Goal: Transaction & Acquisition: Purchase product/service

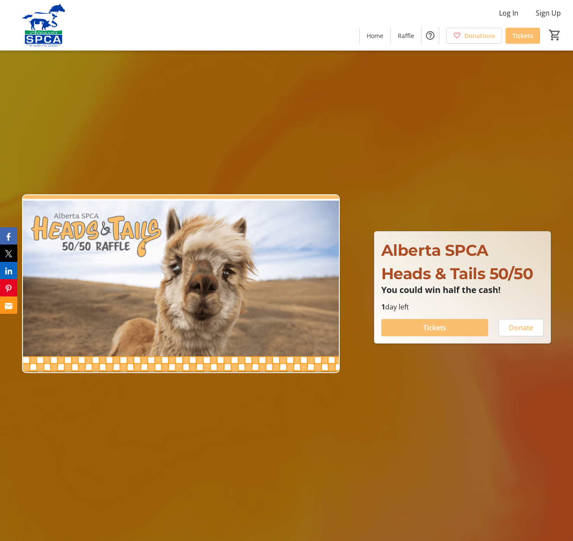
click at [434, 328] on span "Tickets" at bounding box center [434, 328] width 23 height 10
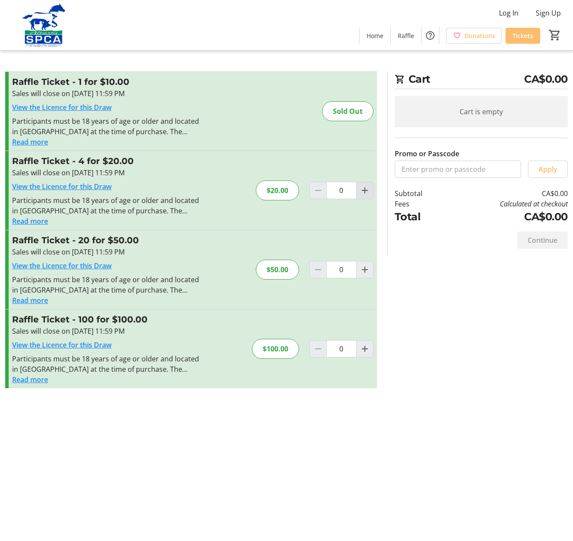
click at [365, 191] on mat-icon "Increment by one" at bounding box center [365, 190] width 10 height 10
type input "1"
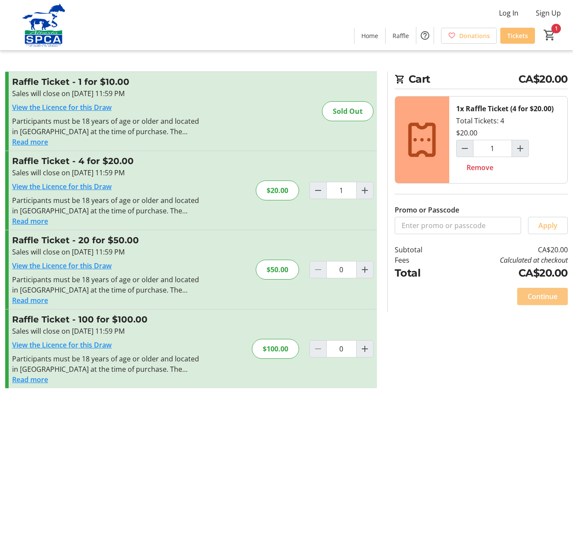
click at [543, 295] on span "Continue" at bounding box center [543, 296] width 30 height 10
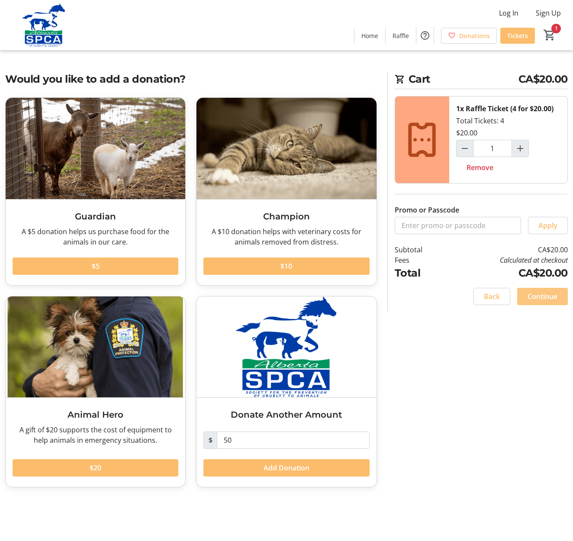
click at [549, 297] on span "Continue" at bounding box center [543, 296] width 30 height 10
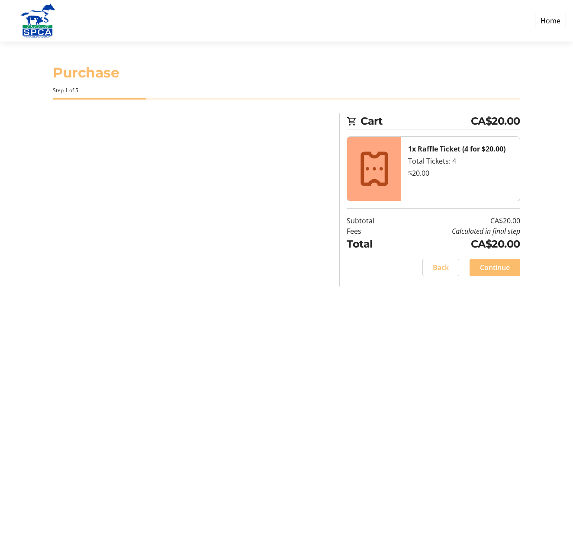
select select "CA"
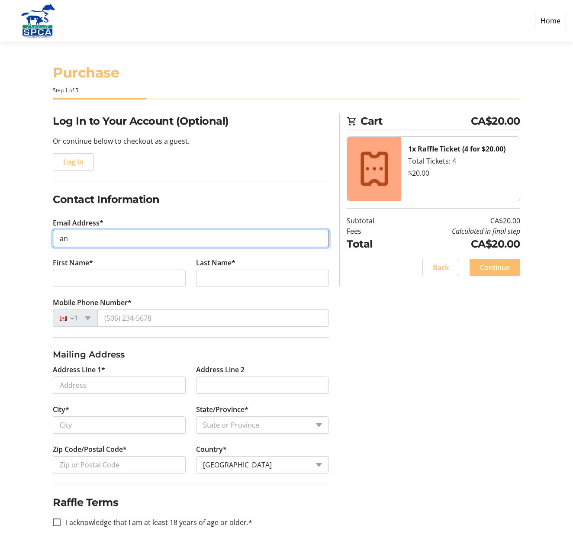
type input "a"
type input "L"
type input "[EMAIL_ADDRESS][DOMAIN_NAME]"
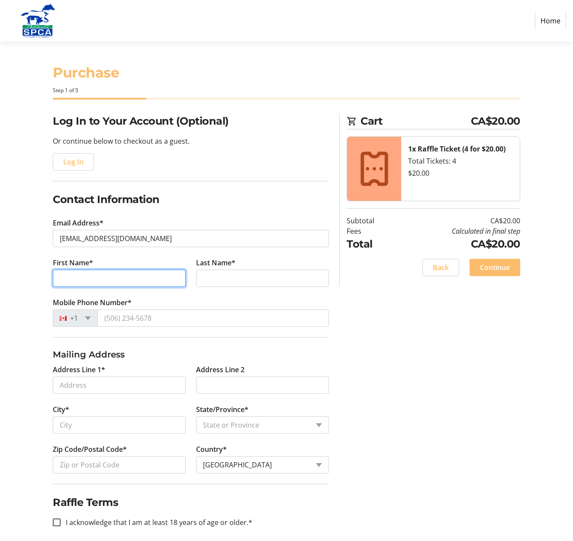
scroll to position [0, 0]
click at [176, 280] on input "First Name*" at bounding box center [119, 278] width 133 height 17
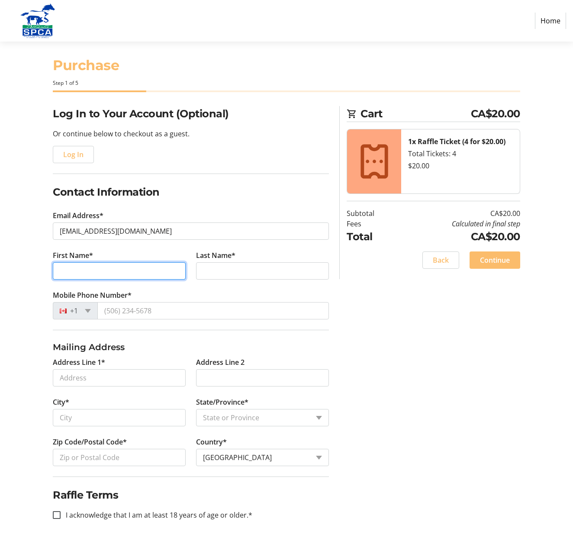
scroll to position [7, 0]
type input "[PERSON_NAME]"
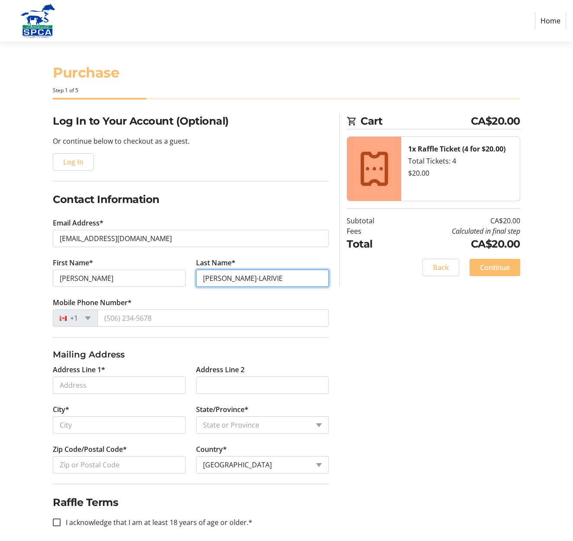
scroll to position [0, 0]
type input "[PERSON_NAME]"
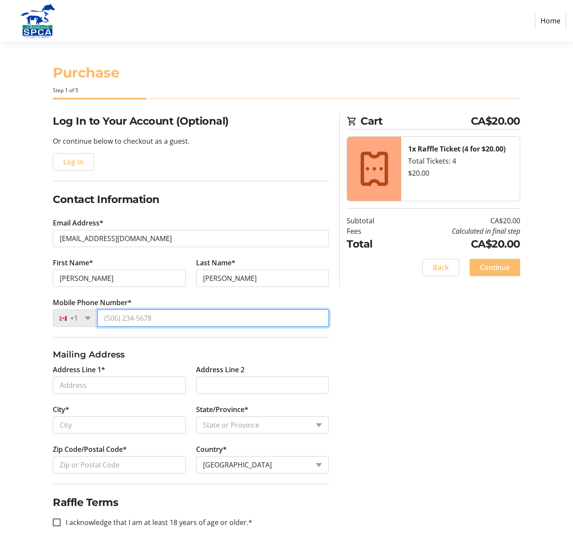
drag, startPoint x: 130, startPoint y: 318, endPoint x: 135, endPoint y: 323, distance: 7.0
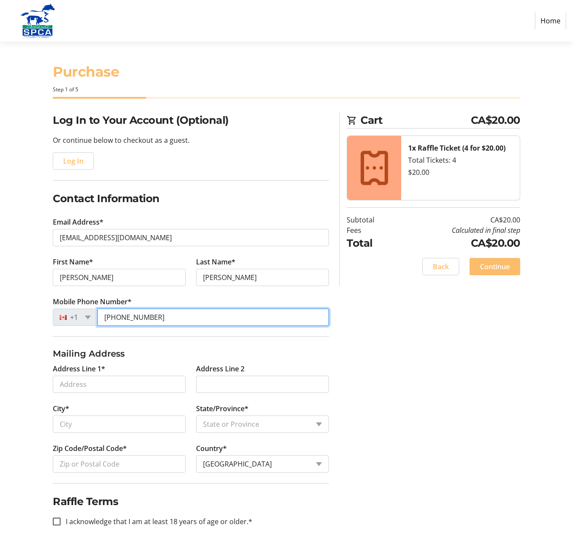
type input "[PHONE_NUMBER]"
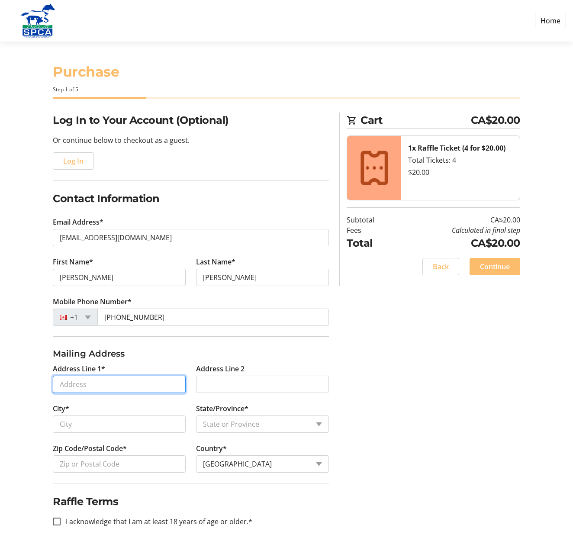
scroll to position [1, 0]
click at [177, 388] on input "Address Line 1*" at bounding box center [119, 384] width 133 height 17
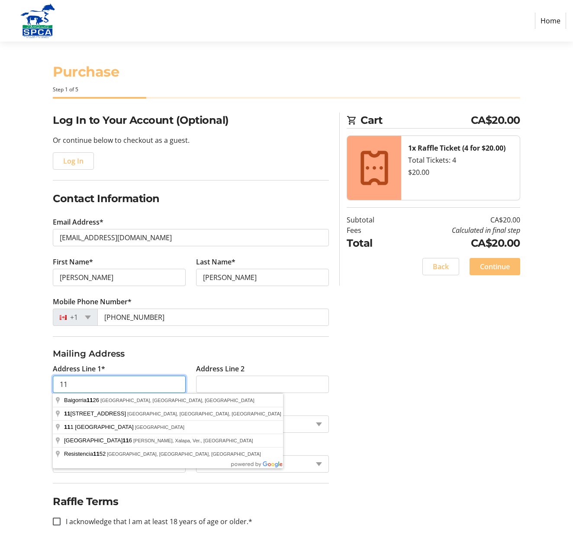
scroll to position [3, 0]
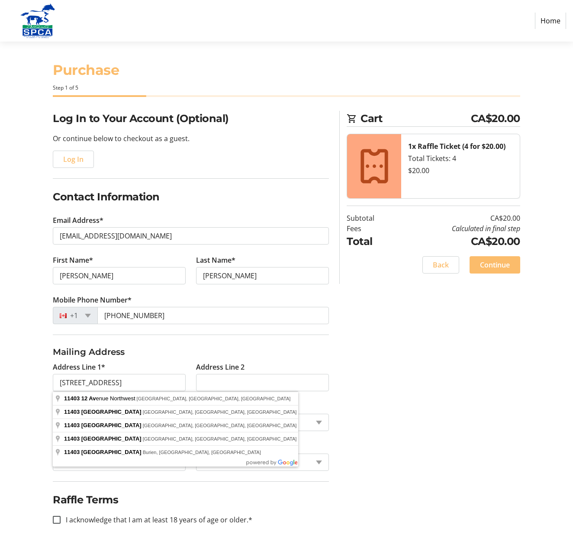
type input "[STREET_ADDRESS]"
type input "[GEOGRAPHIC_DATA]"
select select "AB"
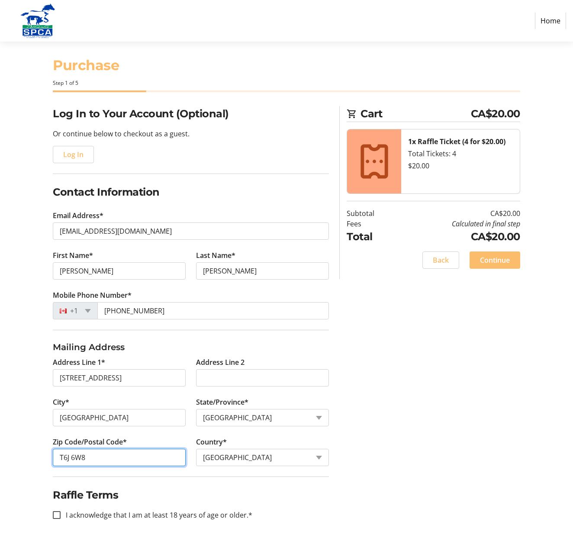
scroll to position [7, 0]
type input "T6J 6W8"
click at [56, 516] on input "I acknowledge that I am at least 18 years of age or older.*" at bounding box center [57, 515] width 8 height 8
checkbox input "true"
click at [504, 257] on span "Continue" at bounding box center [495, 260] width 30 height 10
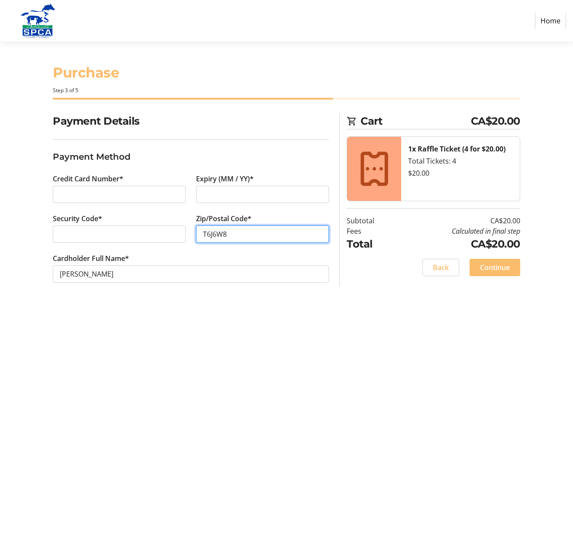
click at [214, 235] on input "T6J6W8" at bounding box center [262, 234] width 133 height 17
type input "T6J 6W8"
click at [385, 339] on div "Purchase Step 3 of 5 Cart CA$20.00 1x Raffle Ticket (4 for $20.00) Total Ticket…" at bounding box center [286, 292] width 573 height 500
click at [495, 266] on span "Continue" at bounding box center [495, 267] width 30 height 10
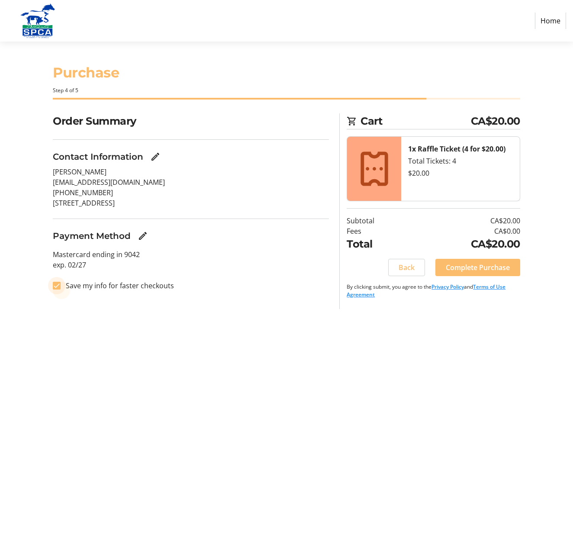
drag, startPoint x: 59, startPoint y: 286, endPoint x: 112, endPoint y: 291, distance: 53.5
click at [59, 286] on input "Save my info for faster checkouts" at bounding box center [57, 286] width 8 height 8
checkbox input "false"
click at [480, 266] on span "Complete Purchase" at bounding box center [478, 267] width 64 height 10
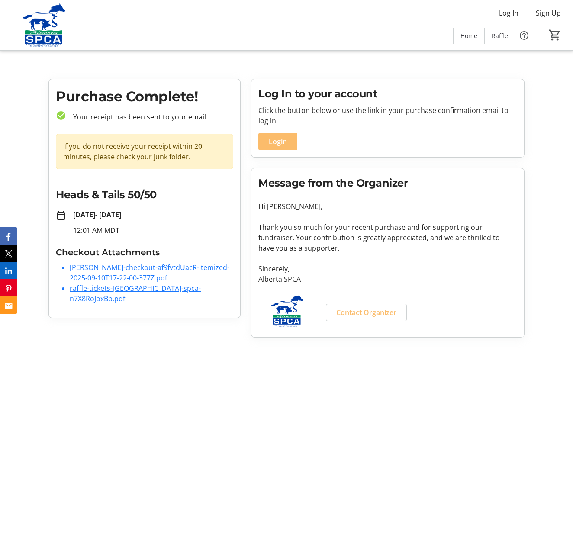
click at [143, 268] on link "[PERSON_NAME]-checkout-af9fvtdUacR-itemized-2025-09-10T17-22-00-377Z.pdf" at bounding box center [150, 273] width 160 height 20
